Goal: Task Accomplishment & Management: Use online tool/utility

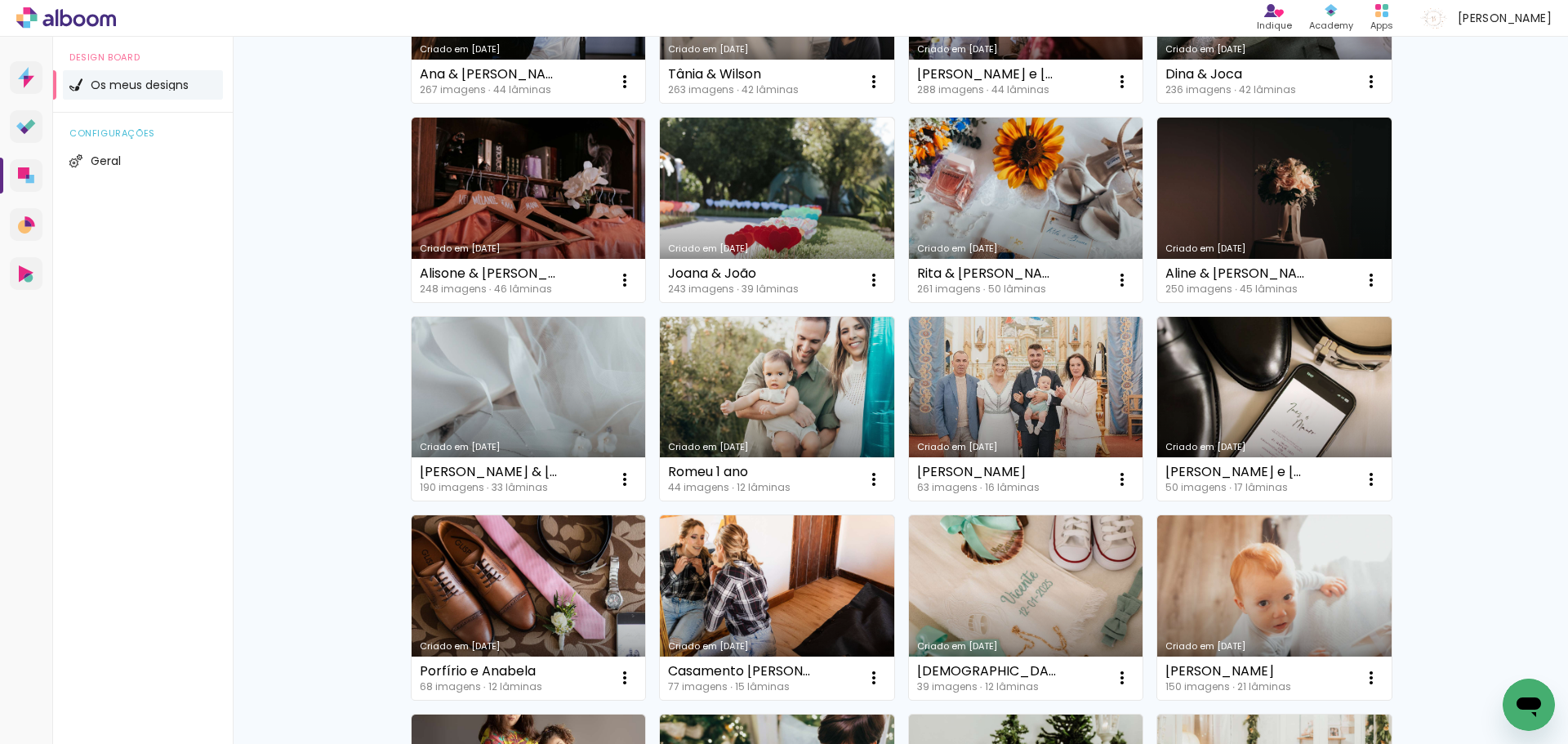
scroll to position [489, 0]
click at [539, 361] on link "Criado em [DATE]" at bounding box center [529, 408] width 234 height 185
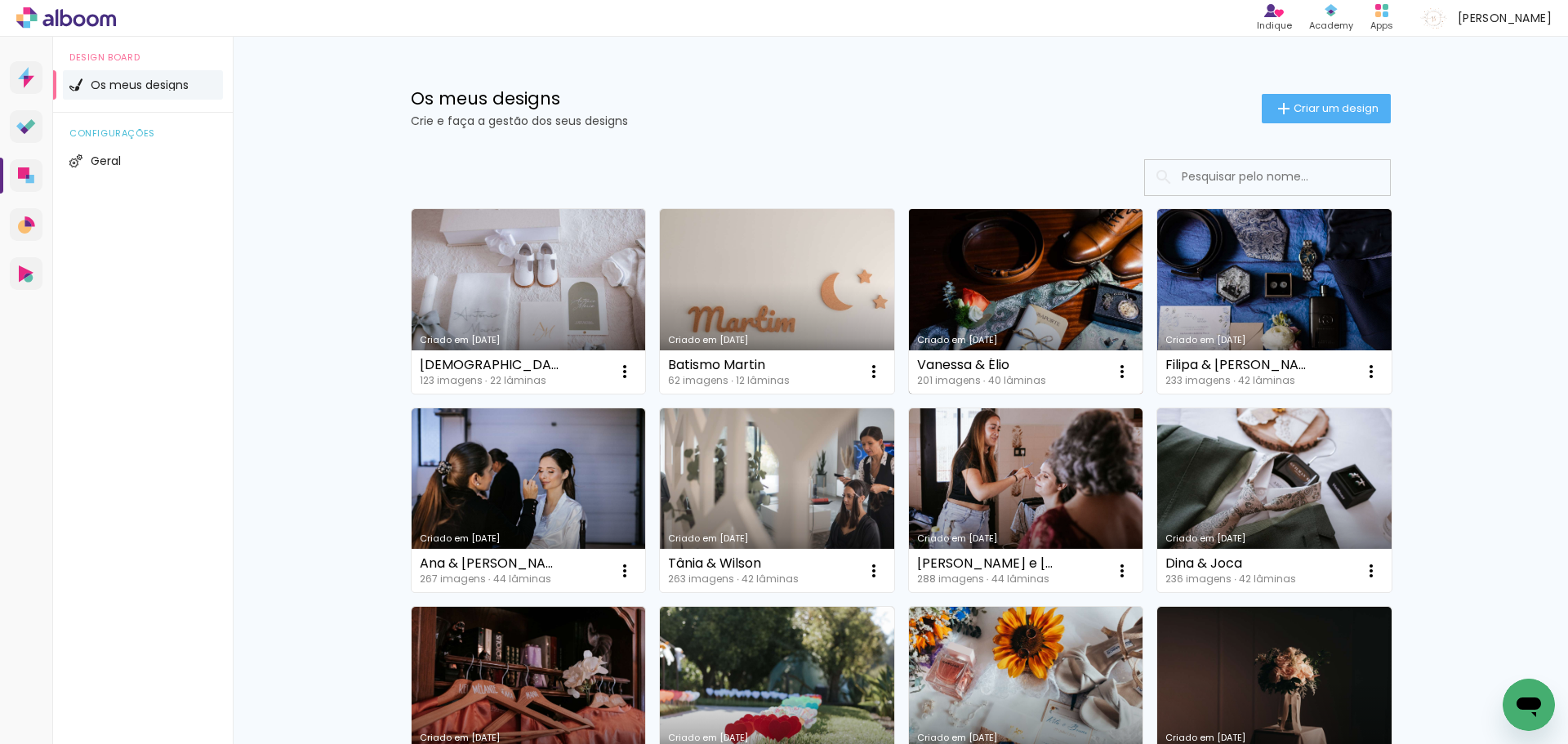
click at [1054, 276] on link "Criado em [DATE]" at bounding box center [1026, 301] width 234 height 185
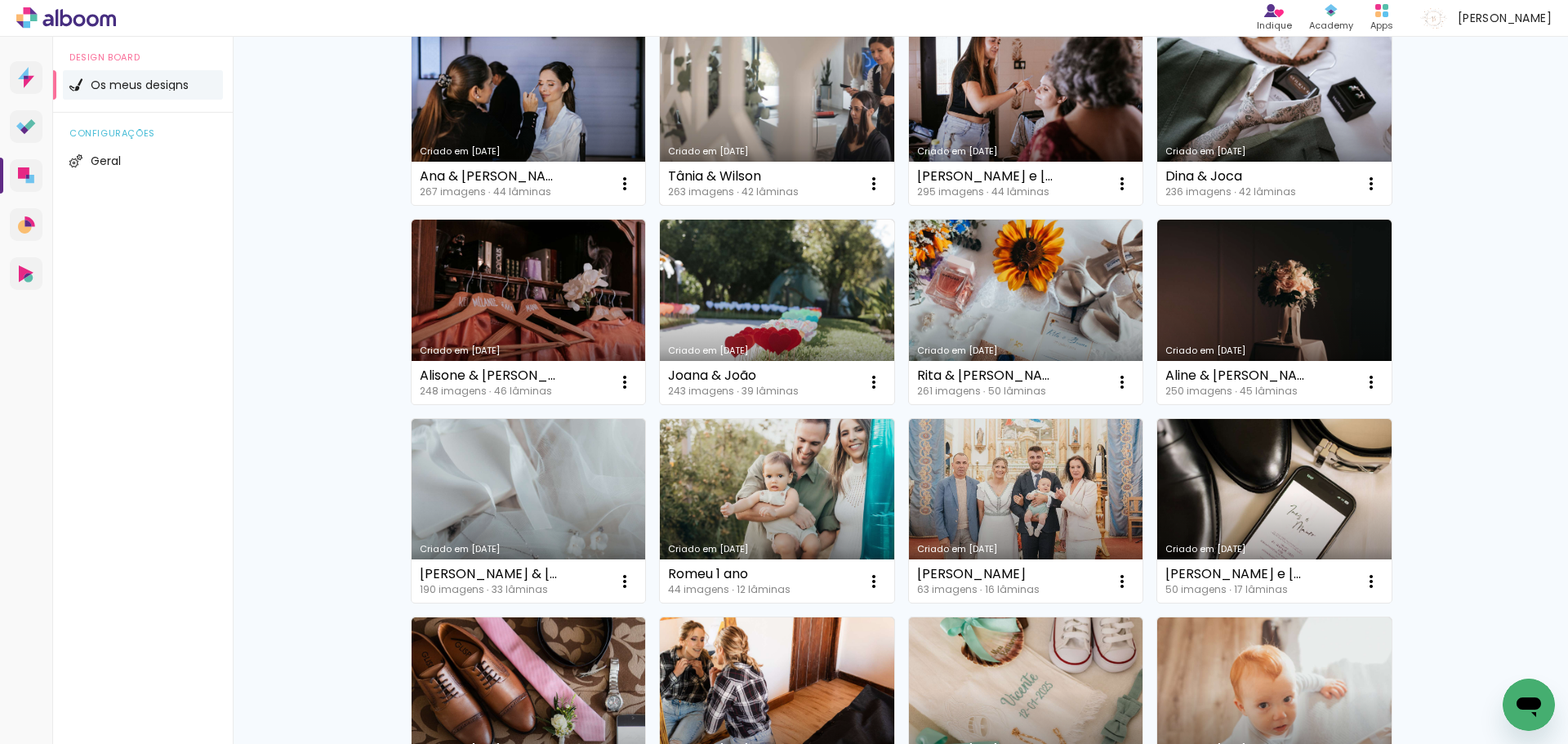
scroll to position [408, 0]
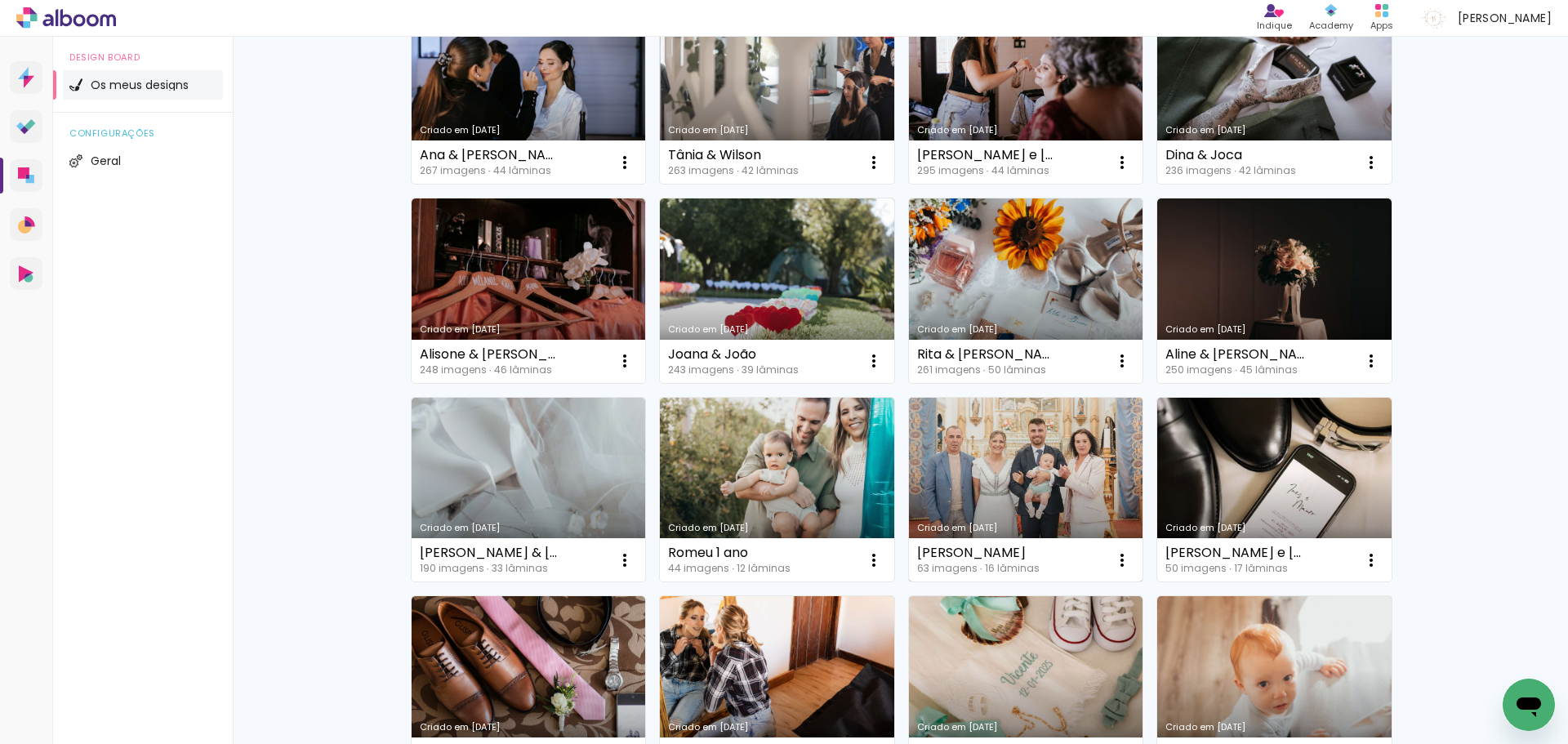
click at [1012, 463] on link "Criado em [DATE]" at bounding box center [1026, 490] width 234 height 185
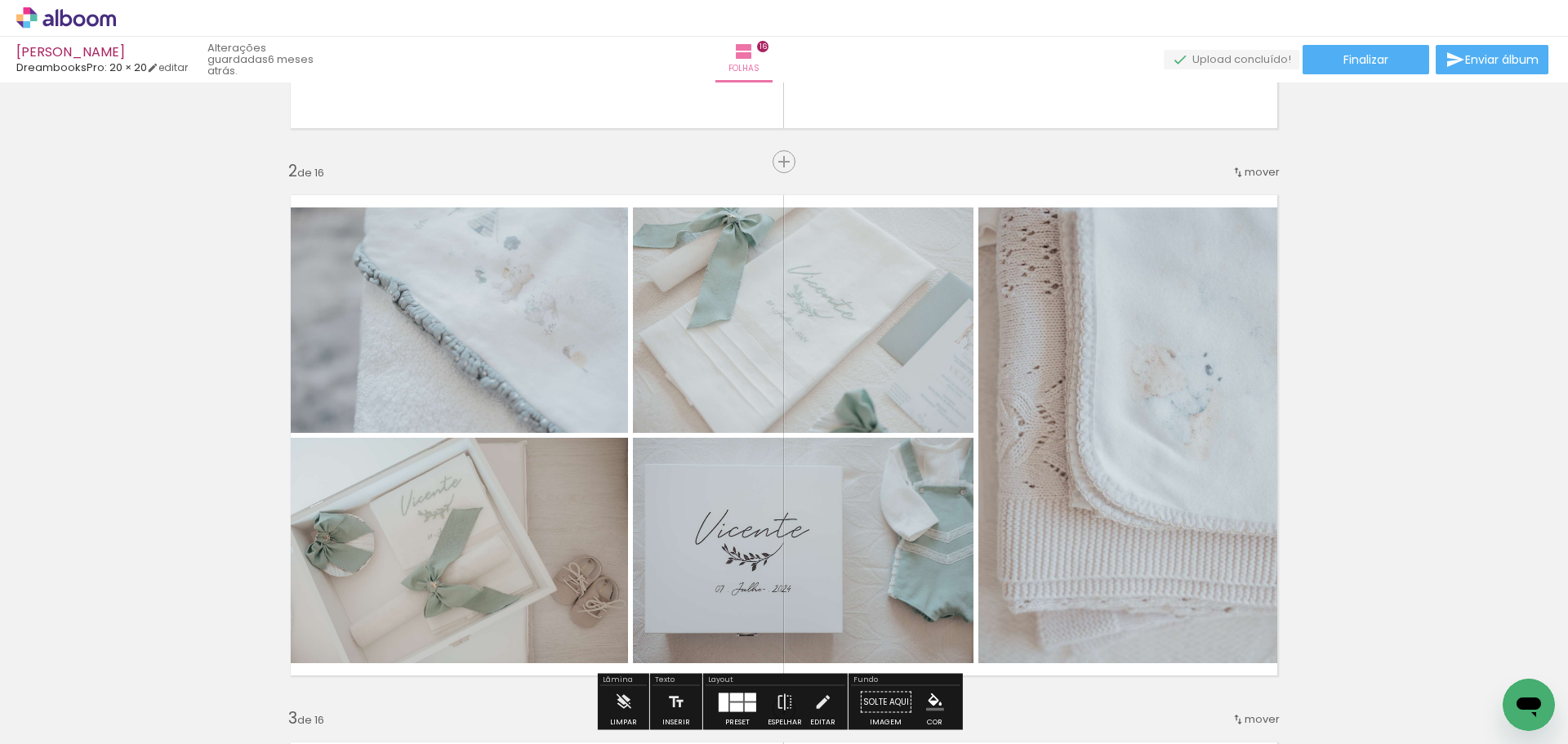
scroll to position [489, 0]
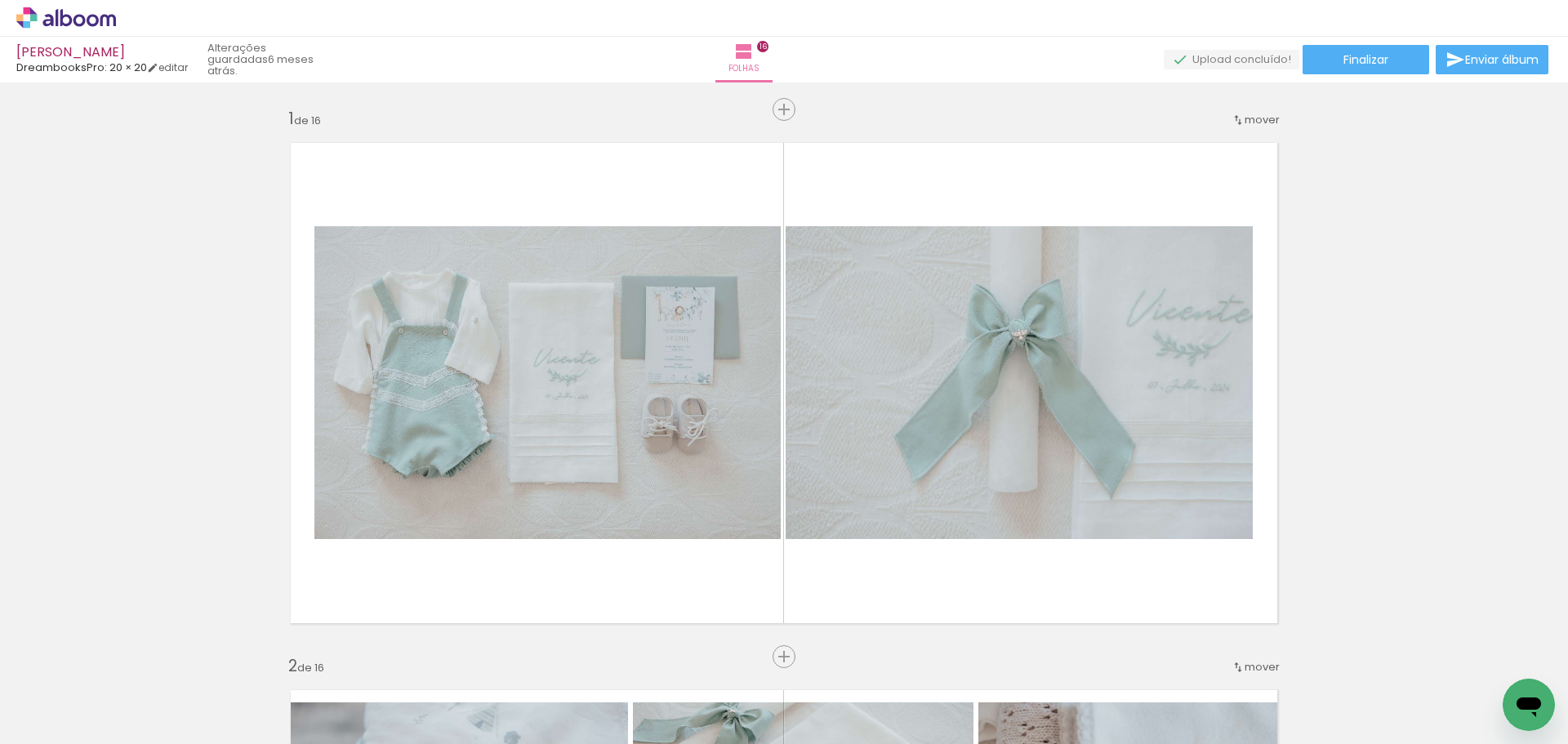
scroll to position [489, 0]
